Goal: Contribute content

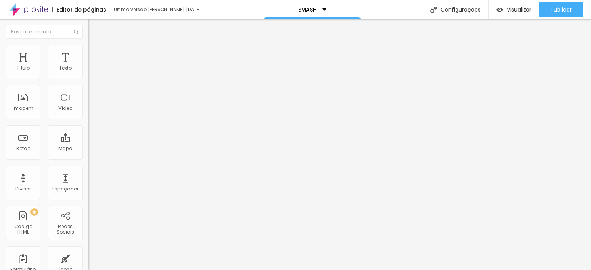
click at [88, 72] on input "[DOMAIN_NAME][URL] watch?v=8rvhsQM2Bhc?feature=share" at bounding box center [134, 69] width 92 height 8
paste input "watch?v= YmU0AGlWlBw"
type input "[DOMAIN_NAME][URL] YmU0AGlWlBw?feature=share"
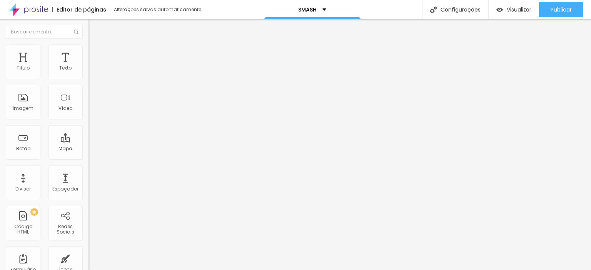
scroll to position [0, 0]
click at [88, 72] on input "[DOMAIN_NAME][URL] YmU0AGlWlBw?feature=share" at bounding box center [134, 69] width 92 height 8
paste input "[DOMAIN_NAME][URL]"
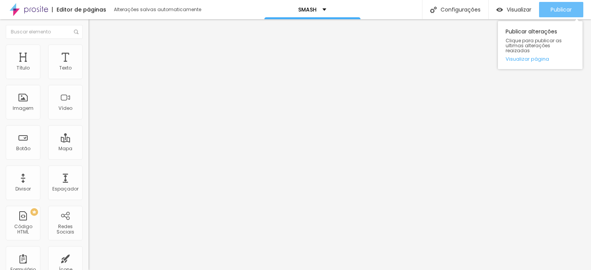
type input "[DOMAIN_NAME][URL]"
click at [556, 9] on span "Publicar" at bounding box center [561, 10] width 21 height 6
click at [553, 5] on div "Publicar" at bounding box center [561, 9] width 21 height 15
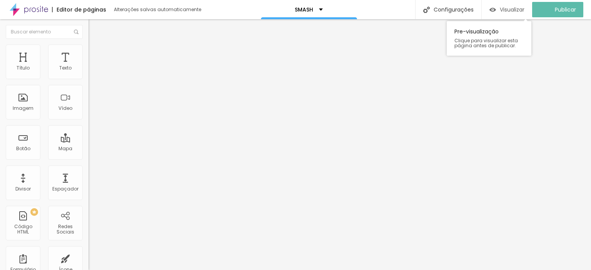
click at [518, 10] on span "Visualizar" at bounding box center [512, 10] width 25 height 6
